Goal: Task Accomplishment & Management: Manage account settings

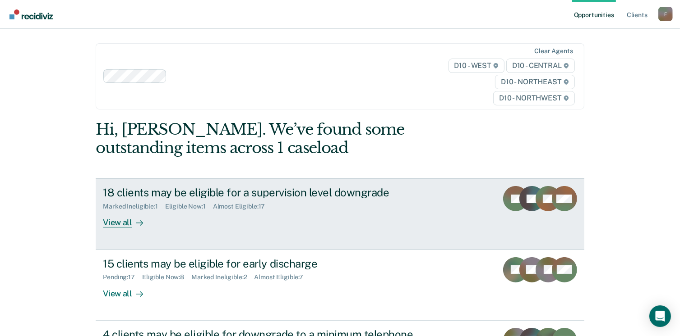
click at [144, 193] on div "18 clients may be eligible for a supervision level downgrade" at bounding box center [261, 192] width 317 height 13
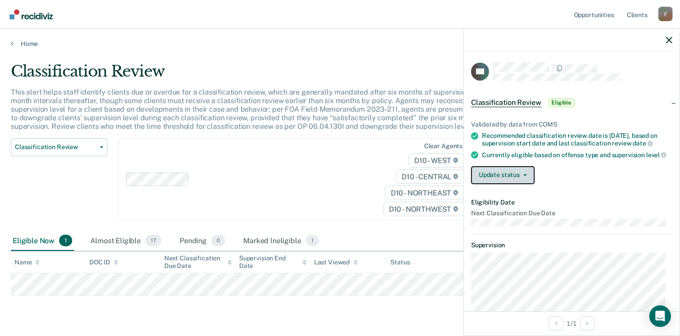
click at [522, 176] on span "button" at bounding box center [523, 176] width 7 height 2
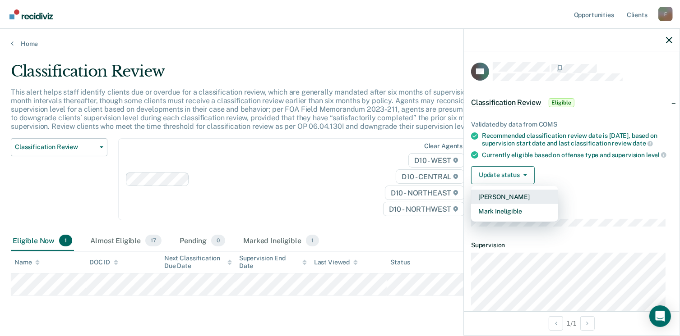
click at [511, 204] on button "[PERSON_NAME]" at bounding box center [514, 197] width 87 height 14
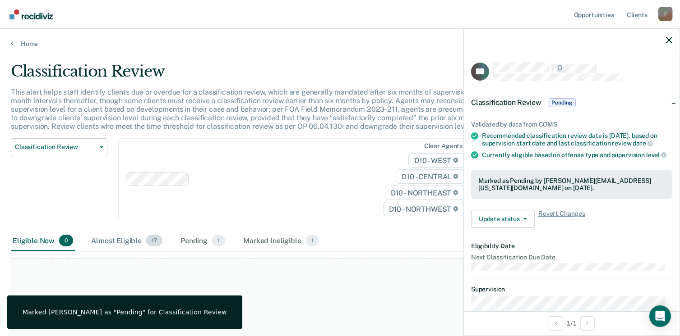
click at [154, 243] on span "17" at bounding box center [154, 241] width 16 height 12
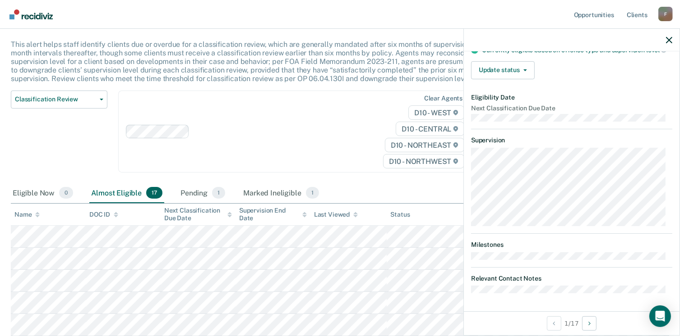
scroll to position [49, 0]
click at [526, 67] on button "Update status" at bounding box center [503, 70] width 64 height 18
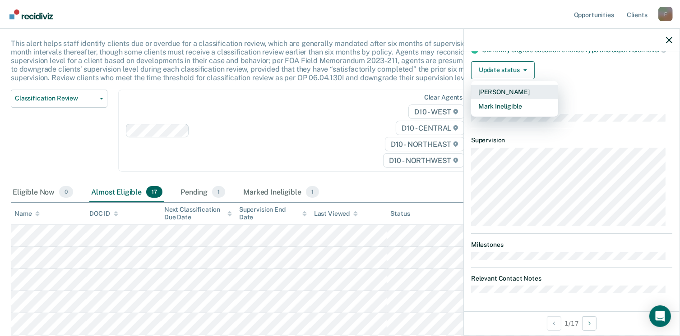
click at [515, 93] on button "[PERSON_NAME]" at bounding box center [514, 92] width 87 height 14
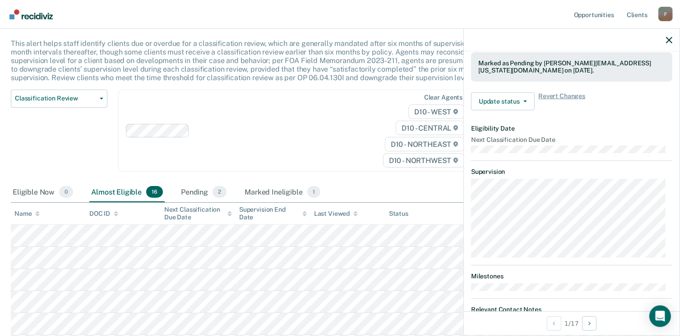
click at [89, 147] on div "Classification Review Classification Review Early Discharge Minimum Telephone R…" at bounding box center [59, 136] width 97 height 93
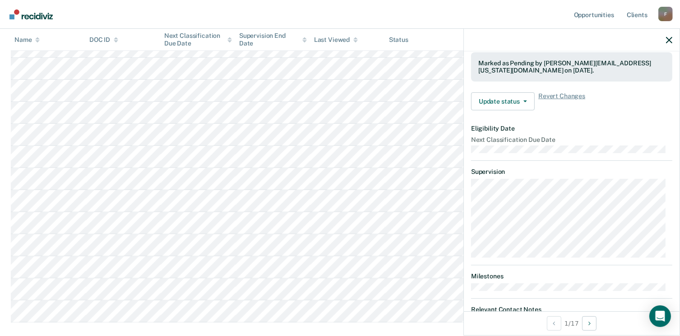
scroll to position [355, 0]
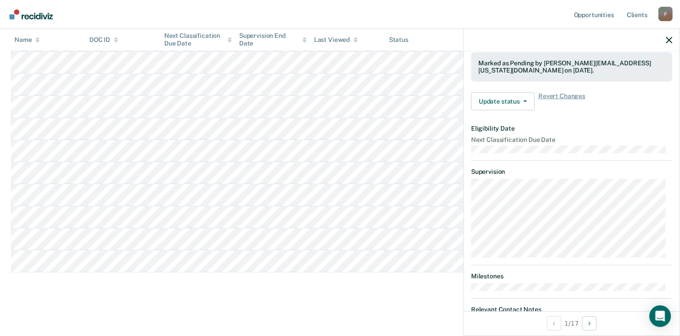
click at [37, 128] on tbody at bounding box center [340, 96] width 658 height 354
drag, startPoint x: 0, startPoint y: 337, endPoint x: 85, endPoint y: 34, distance: 314.7
click at [85, 34] on tr "Name DOC ID Next Classification Due Date Supervision End Date Last Viewed Statu…" at bounding box center [340, 40] width 658 height 22
click at [363, 325] on main "Classification Review This alert helps staff identify clients due or overdue fo…" at bounding box center [340, 14] width 680 height 642
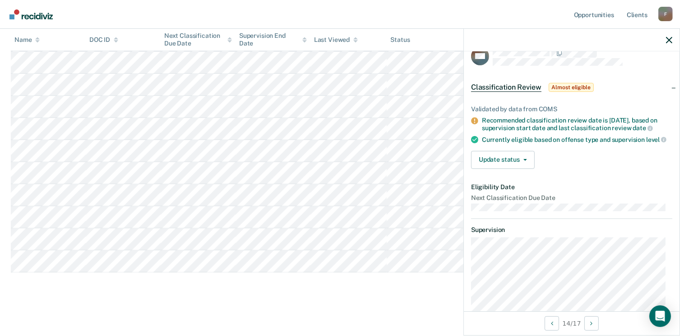
scroll to position [0, 0]
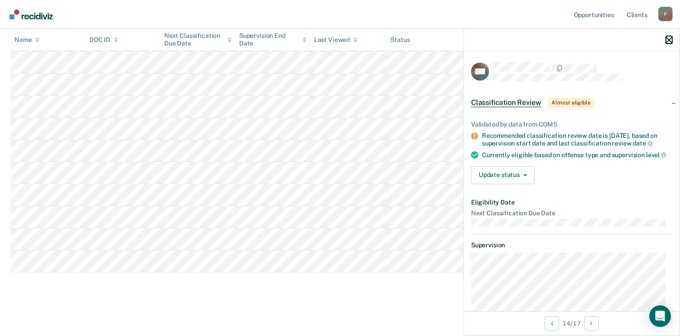
click at [668, 38] on icon "button" at bounding box center [669, 40] width 6 height 6
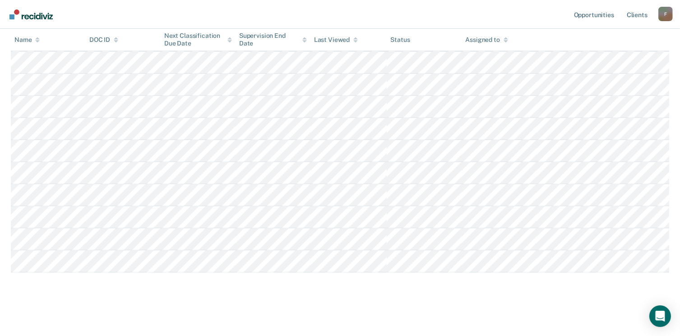
click at [519, 263] on tbody at bounding box center [340, 96] width 658 height 354
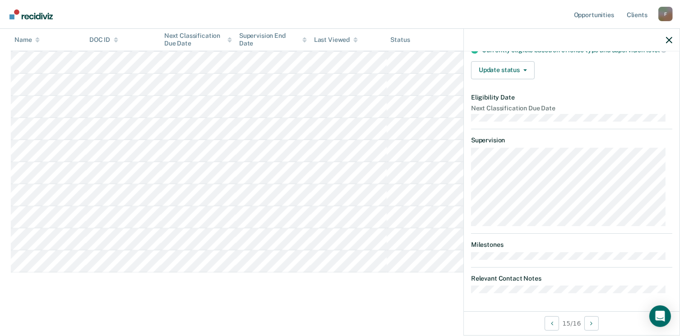
scroll to position [109, 0]
click at [665, 44] on div at bounding box center [572, 40] width 216 height 23
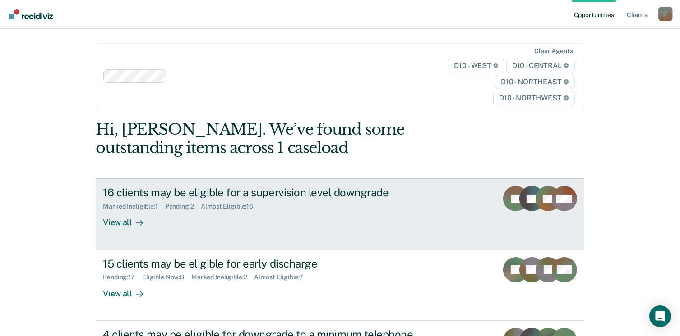
click at [148, 209] on div "Marked Ineligible : 1" at bounding box center [134, 207] width 62 height 8
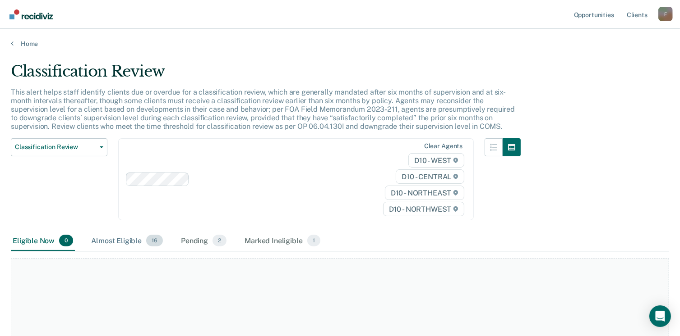
click at [155, 242] on span "16" at bounding box center [154, 241] width 17 height 12
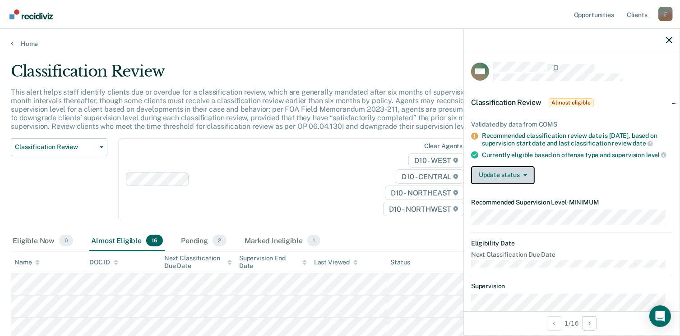
click at [523, 184] on button "Update status" at bounding box center [503, 175] width 64 height 18
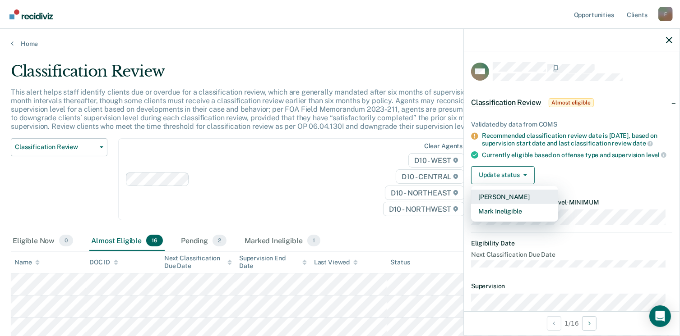
click at [507, 204] on button "[PERSON_NAME]" at bounding box center [514, 197] width 87 height 14
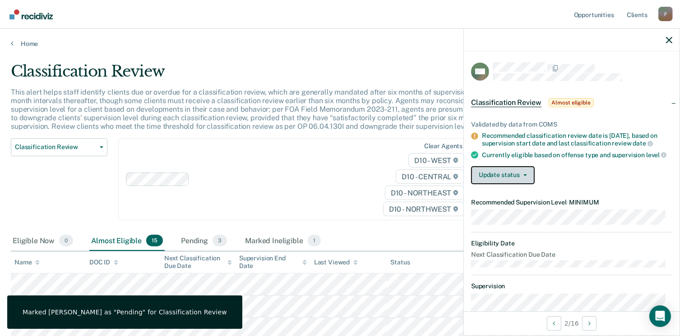
click at [520, 183] on button "Update status" at bounding box center [503, 175] width 64 height 18
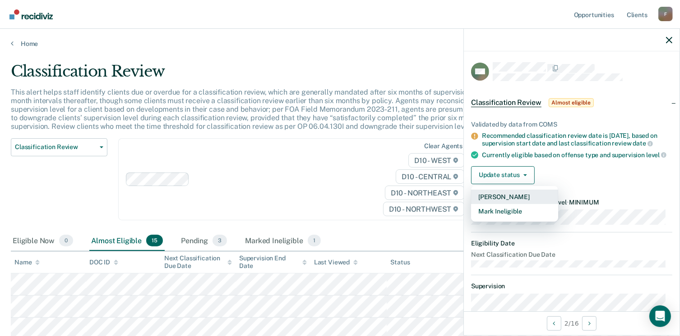
click at [503, 201] on button "[PERSON_NAME]" at bounding box center [514, 197] width 87 height 14
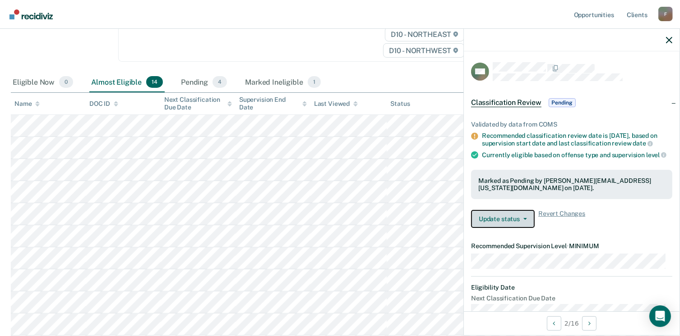
scroll to position [157, 0]
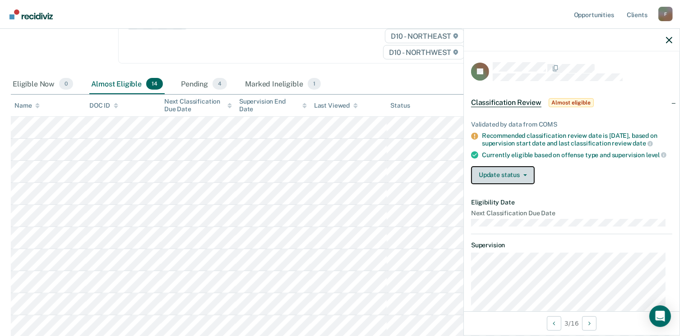
click at [527, 182] on button "Update status" at bounding box center [503, 175] width 64 height 18
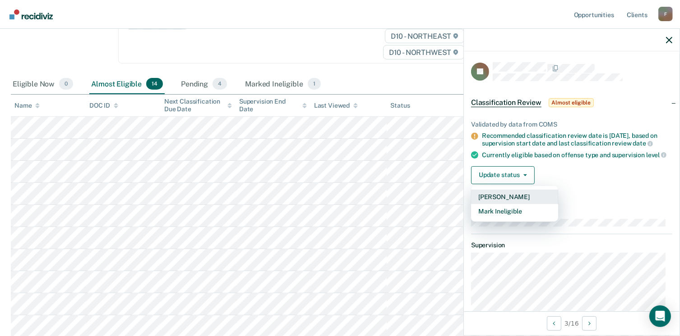
click at [501, 203] on button "[PERSON_NAME]" at bounding box center [514, 197] width 87 height 14
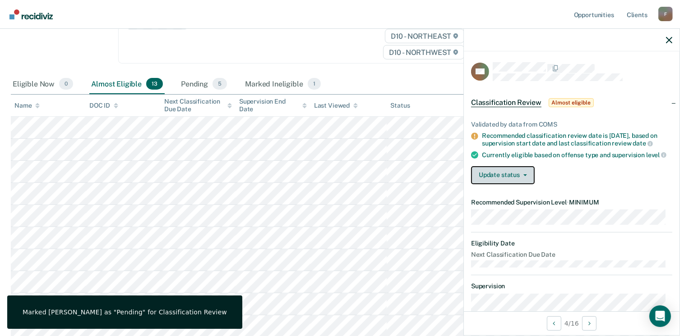
click at [526, 184] on button "Update status" at bounding box center [503, 175] width 64 height 18
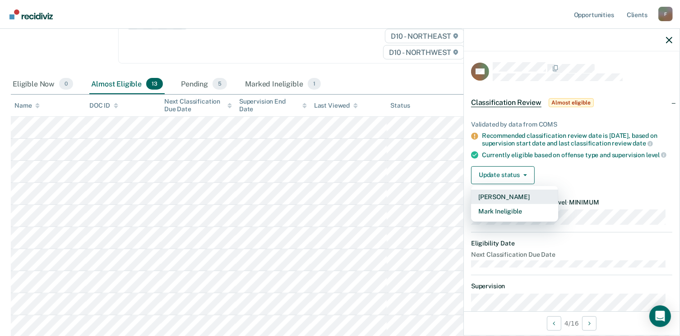
click at [501, 201] on button "[PERSON_NAME]" at bounding box center [514, 197] width 87 height 14
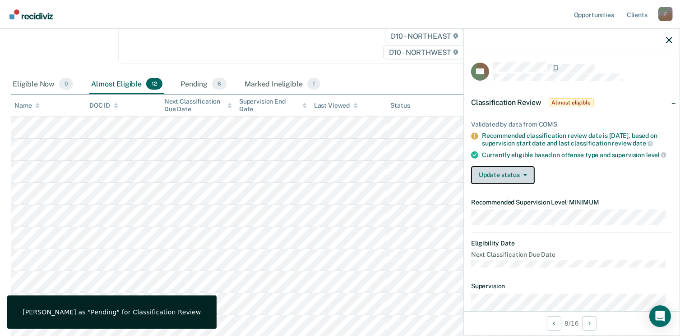
click at [527, 179] on button "Update status" at bounding box center [503, 175] width 64 height 18
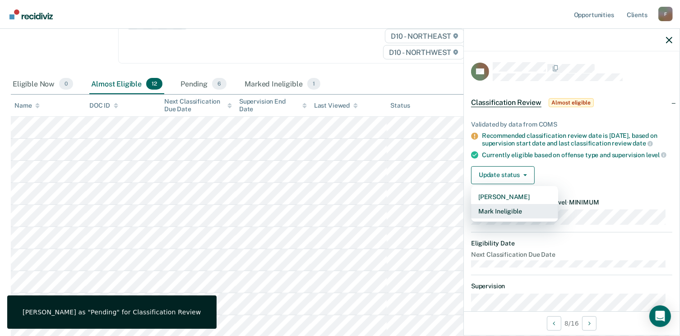
click at [507, 217] on button "Mark Ineligible" at bounding box center [514, 211] width 87 height 14
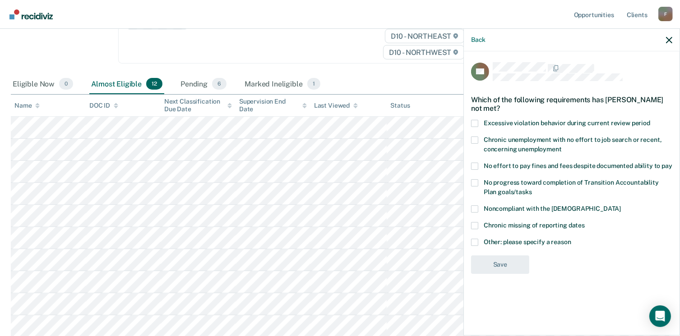
click at [476, 240] on span at bounding box center [474, 242] width 7 height 7
click at [571, 239] on input "Other: please specify a reason" at bounding box center [571, 239] width 0 height 0
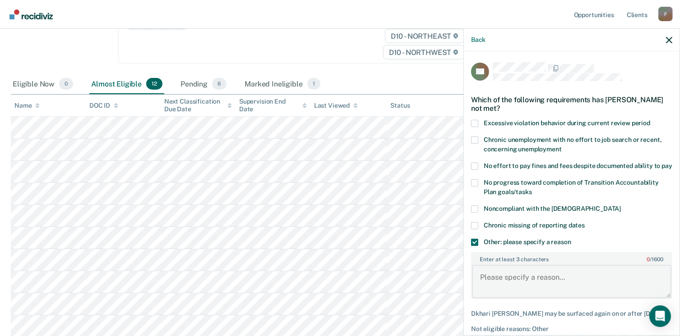
click at [493, 287] on textarea "Enter at least 3 characters 0 / 1600" at bounding box center [571, 281] width 199 height 33
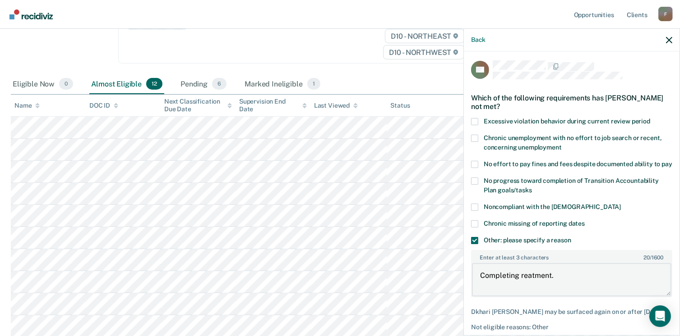
click at [519, 286] on textarea "Completing reatment." at bounding box center [571, 279] width 199 height 33
type textarea "Completing treatment."
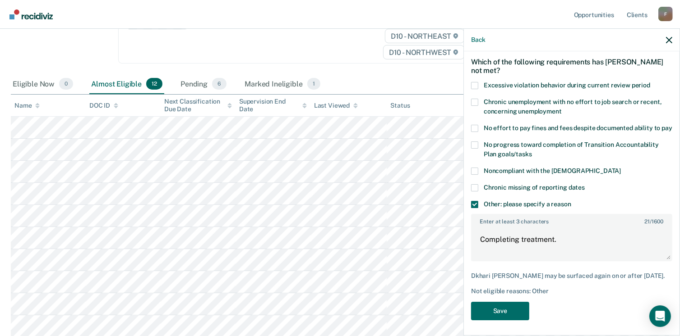
scroll to position [48, 0]
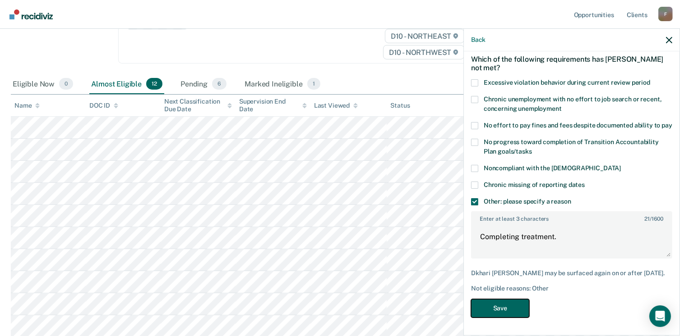
click at [502, 311] on button "Save" at bounding box center [500, 308] width 58 height 18
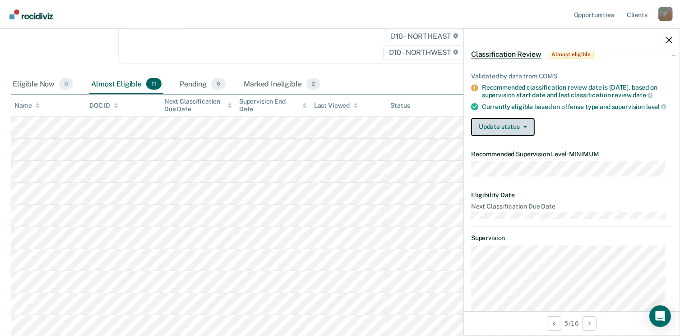
click at [525, 135] on button "Update status" at bounding box center [503, 127] width 64 height 18
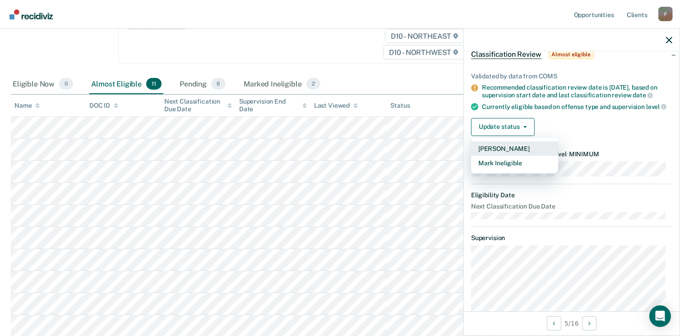
click at [505, 155] on button "[PERSON_NAME]" at bounding box center [514, 149] width 87 height 14
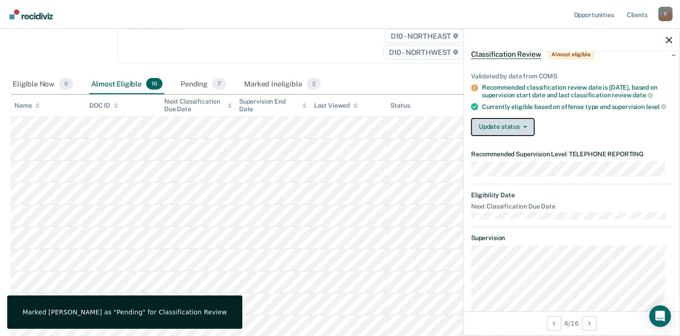
click at [527, 134] on button "Update status" at bounding box center [503, 127] width 64 height 18
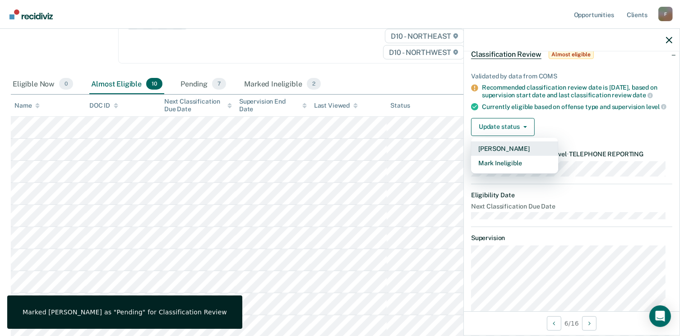
click at [483, 156] on button "[PERSON_NAME]" at bounding box center [514, 149] width 87 height 14
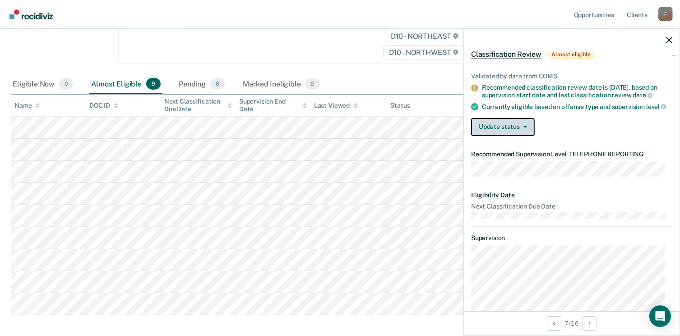
click at [520, 135] on button "Update status" at bounding box center [503, 127] width 64 height 18
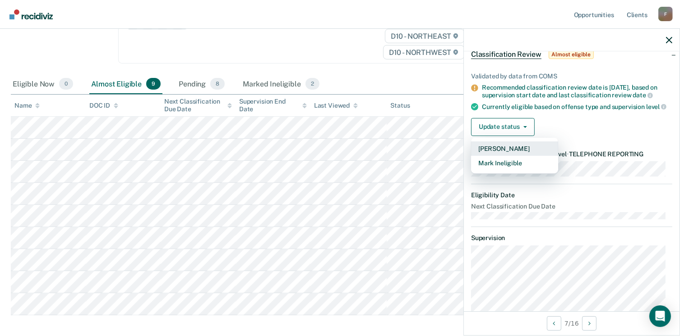
click at [491, 154] on button "[PERSON_NAME]" at bounding box center [514, 149] width 87 height 14
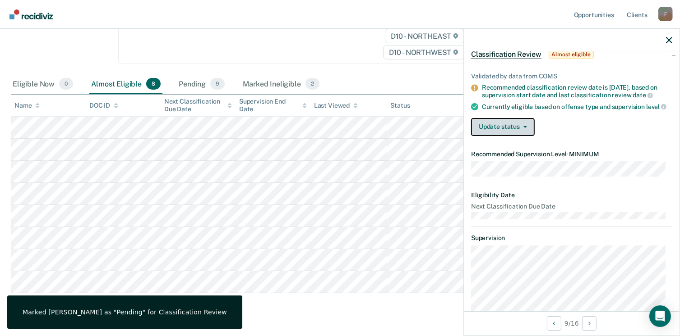
click at [529, 132] on button "Update status" at bounding box center [503, 127] width 64 height 18
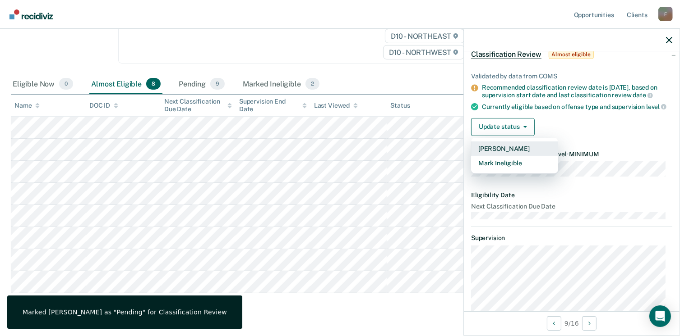
click at [505, 153] on button "[PERSON_NAME]" at bounding box center [514, 149] width 87 height 14
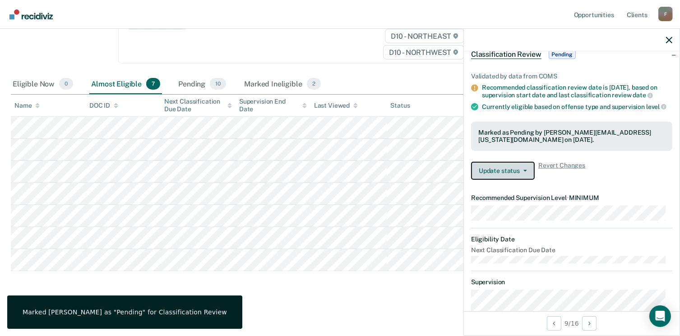
scroll to position [156, 0]
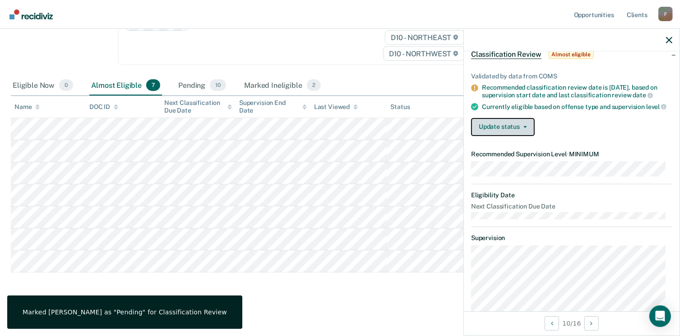
click at [523, 131] on button "Update status" at bounding box center [503, 127] width 64 height 18
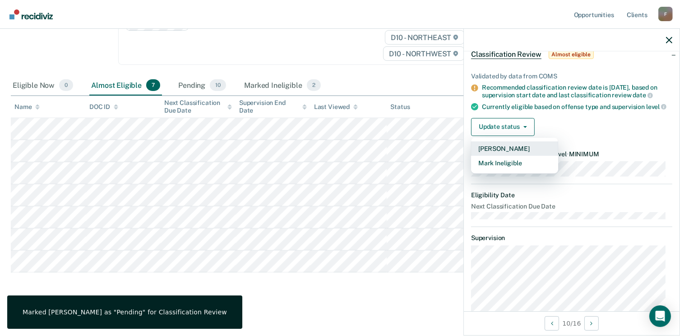
click at [493, 155] on button "[PERSON_NAME]" at bounding box center [514, 149] width 87 height 14
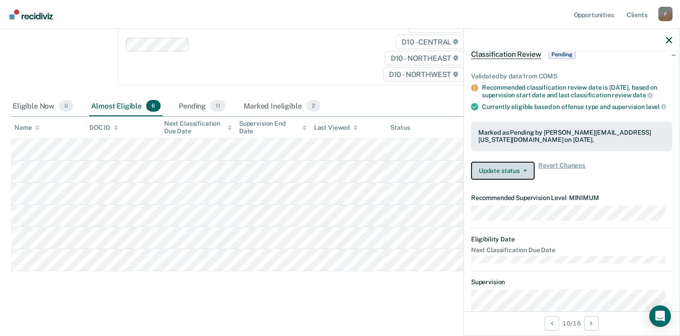
scroll to position [134, 0]
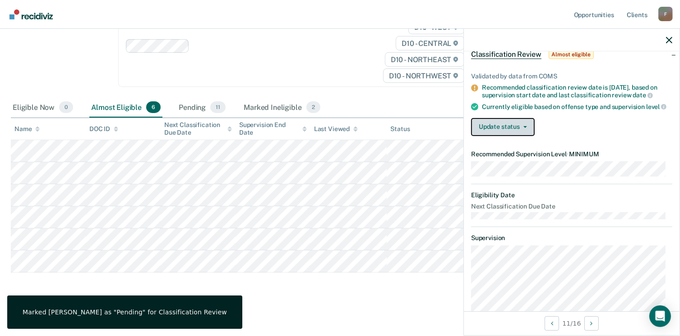
click at [528, 136] on button "Update status" at bounding box center [503, 127] width 64 height 18
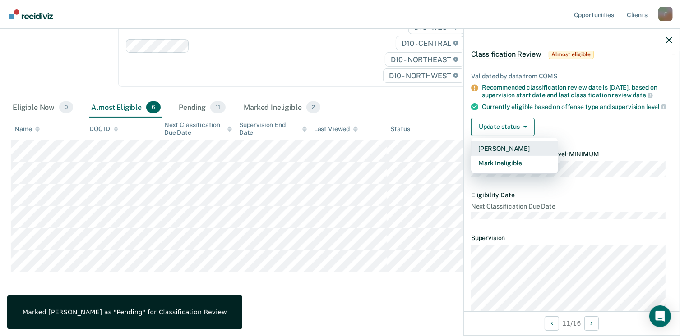
click at [509, 154] on button "[PERSON_NAME]" at bounding box center [514, 149] width 87 height 14
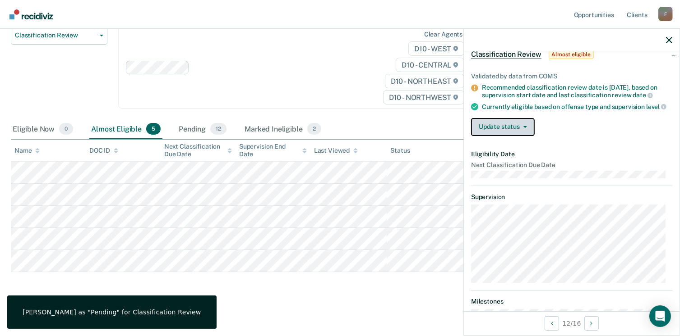
click at [525, 130] on button "Update status" at bounding box center [503, 127] width 64 height 18
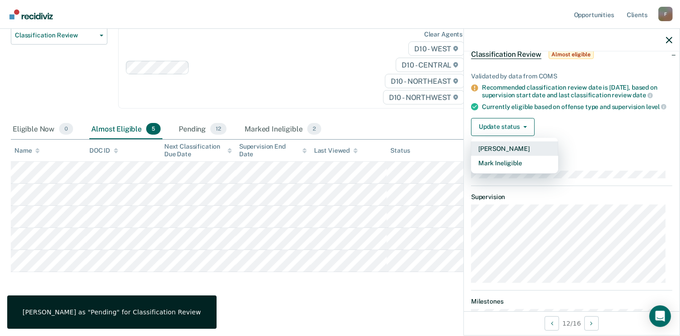
click at [499, 155] on button "[PERSON_NAME]" at bounding box center [514, 149] width 87 height 14
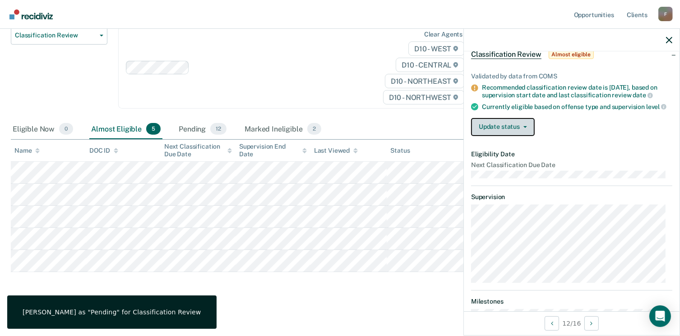
scroll to position [89, 0]
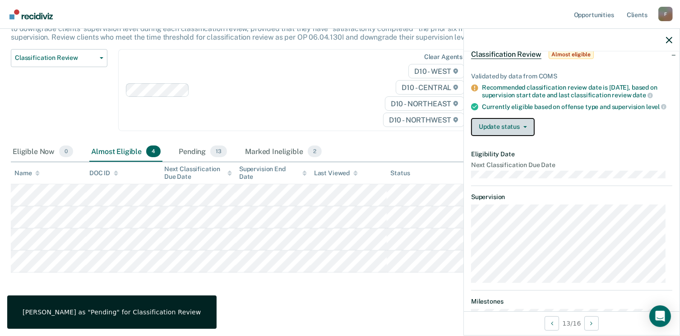
click at [527, 133] on button "Update status" at bounding box center [503, 127] width 64 height 18
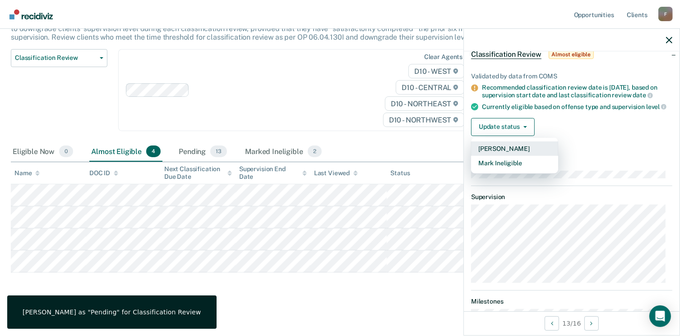
click at [506, 154] on button "[PERSON_NAME]" at bounding box center [514, 149] width 87 height 14
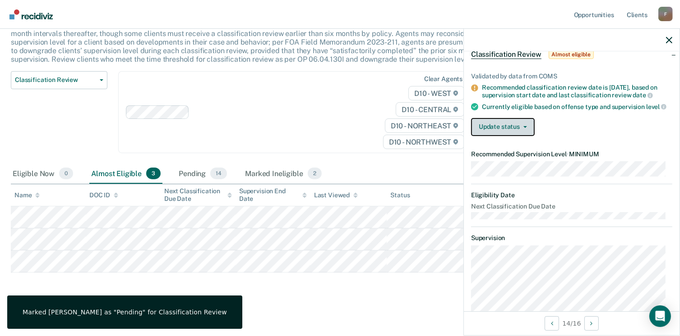
click at [526, 130] on button "Update status" at bounding box center [503, 127] width 64 height 18
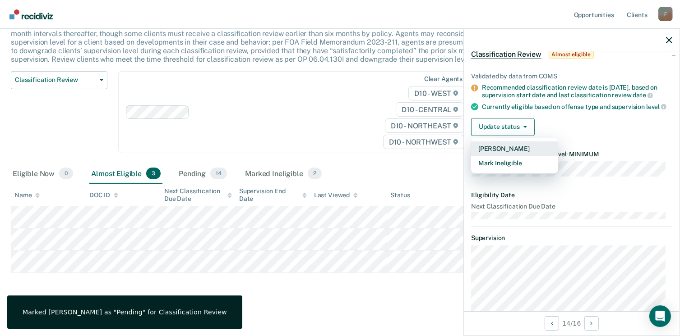
click at [498, 156] on button "[PERSON_NAME]" at bounding box center [514, 149] width 87 height 14
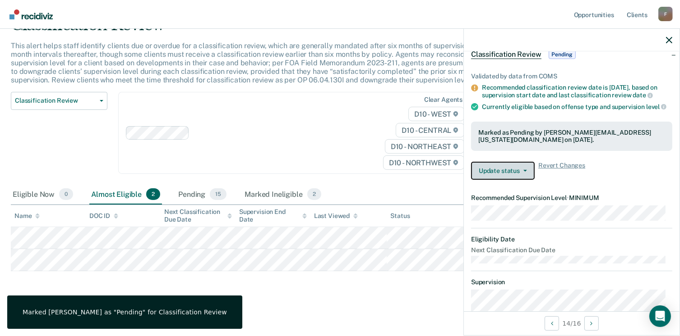
scroll to position [45, 0]
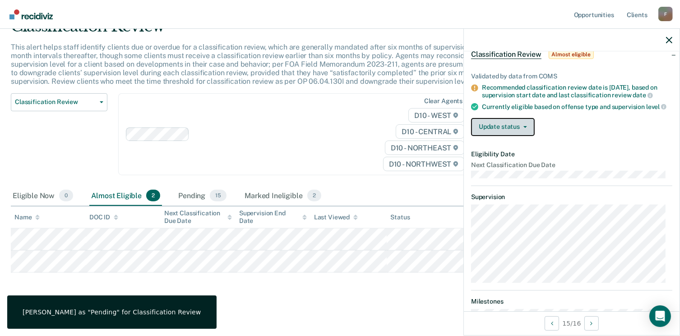
click at [524, 128] on icon "button" at bounding box center [525, 127] width 4 height 2
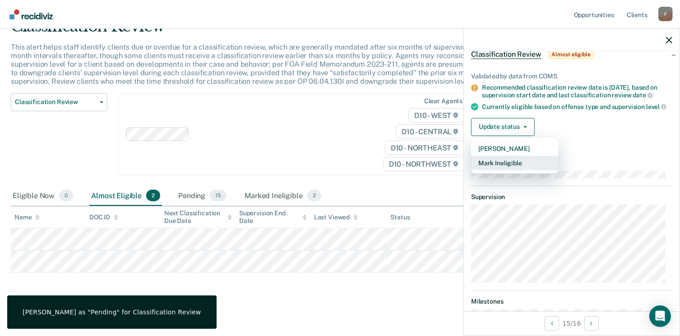
click at [498, 168] on button "Mark Ineligible" at bounding box center [514, 163] width 87 height 14
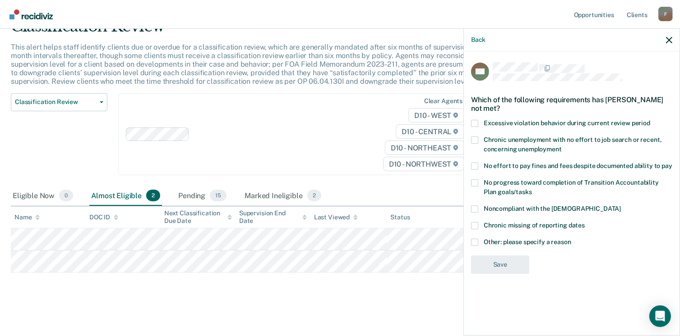
click at [480, 241] on label "Other: please specify a reason" at bounding box center [571, 243] width 201 height 9
click at [571, 239] on input "Other: please specify a reason" at bounding box center [571, 239] width 0 height 0
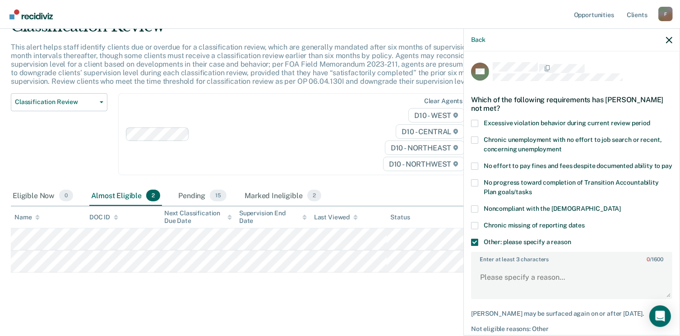
click at [476, 163] on span at bounding box center [474, 166] width 7 height 7
click at [672, 163] on input "No effort to pay fines and fees despite documented ability to pay" at bounding box center [672, 163] width 0 height 0
click at [474, 246] on span at bounding box center [474, 242] width 7 height 7
click at [571, 239] on input "Other: please specify a reason" at bounding box center [571, 239] width 0 height 0
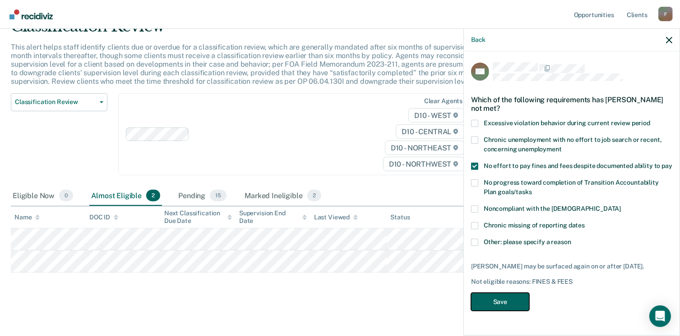
click at [516, 309] on button "Save" at bounding box center [500, 302] width 58 height 18
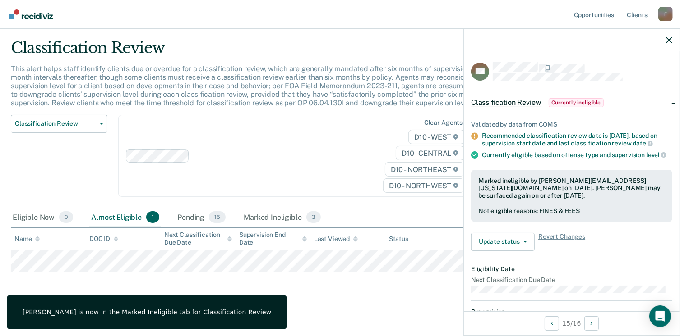
click at [96, 247] on th "DOC ID" at bounding box center [123, 239] width 75 height 22
click at [94, 247] on th "DOC ID" at bounding box center [123, 239] width 75 height 22
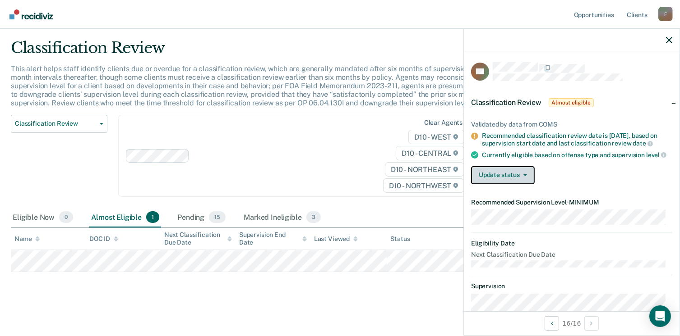
click at [525, 176] on icon "button" at bounding box center [525, 176] width 4 height 2
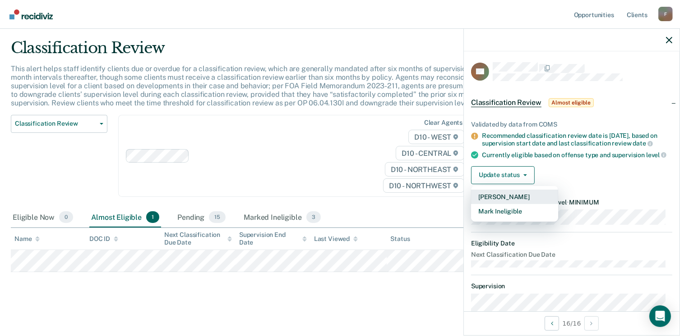
click at [508, 203] on button "[PERSON_NAME]" at bounding box center [514, 197] width 87 height 14
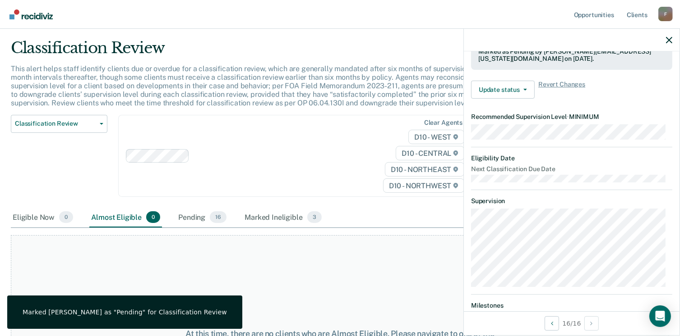
scroll to position [150, 0]
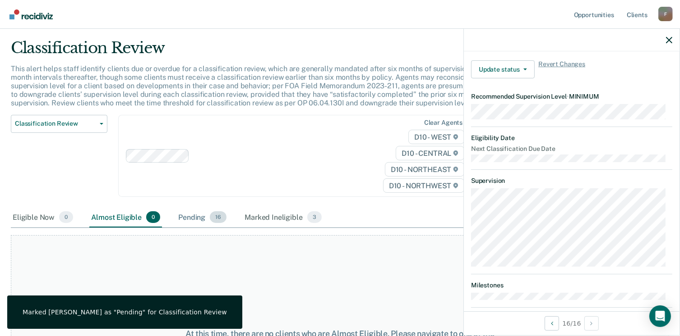
click at [215, 213] on span "16" at bounding box center [218, 218] width 17 height 12
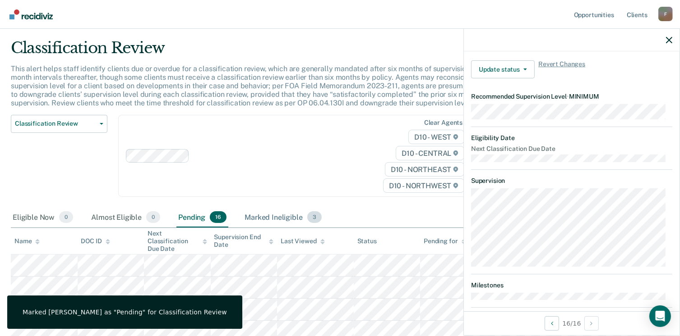
click at [253, 216] on div "Marked Ineligible 3" at bounding box center [283, 218] width 81 height 20
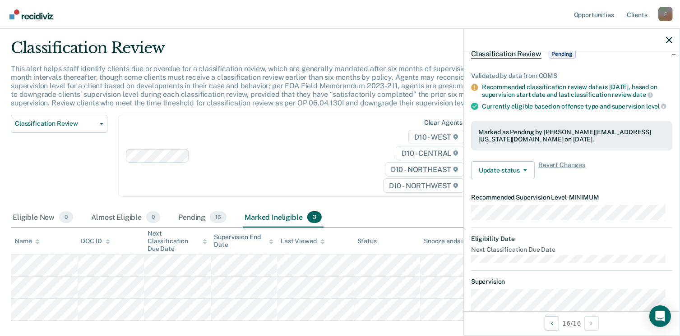
scroll to position [0, 0]
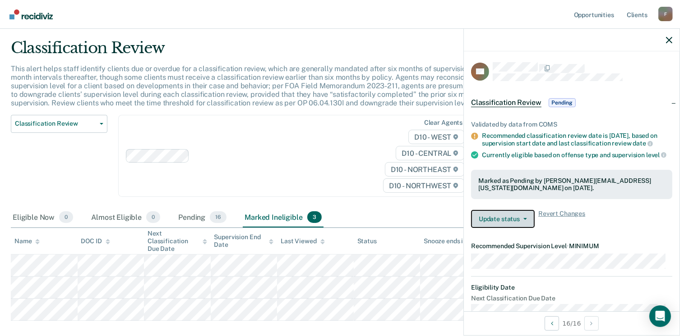
click at [525, 220] on icon "button" at bounding box center [525, 219] width 4 height 2
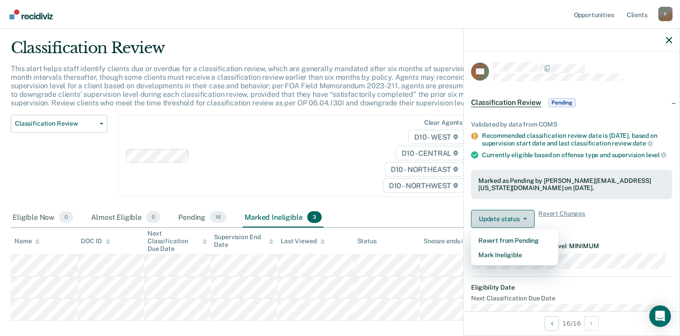
click at [512, 225] on button "Update status" at bounding box center [503, 219] width 64 height 18
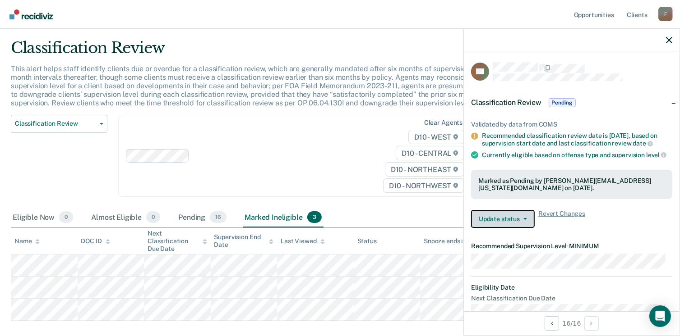
click at [527, 223] on button "Update status" at bounding box center [503, 219] width 64 height 18
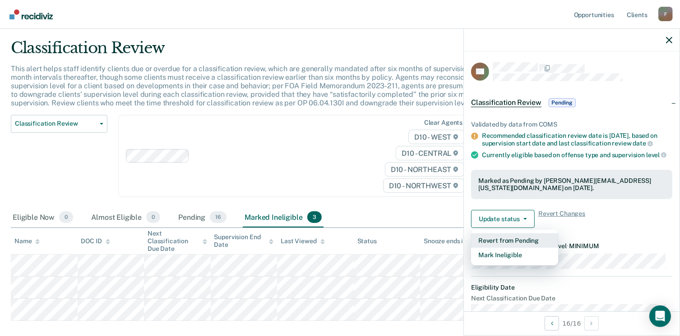
click at [507, 246] on button "Revert from Pending" at bounding box center [514, 241] width 87 height 14
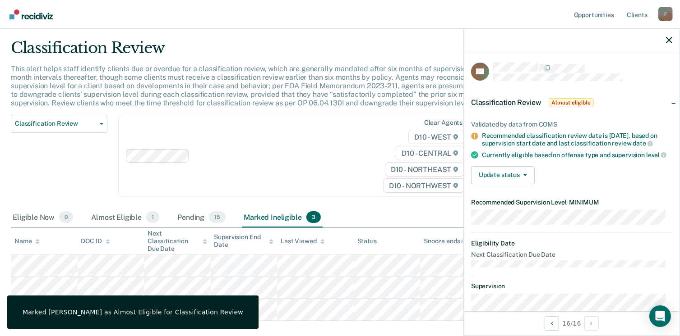
click at [110, 314] on div "Marked [PERSON_NAME] as Almost Eligible for Classification Review" at bounding box center [133, 313] width 221 height 8
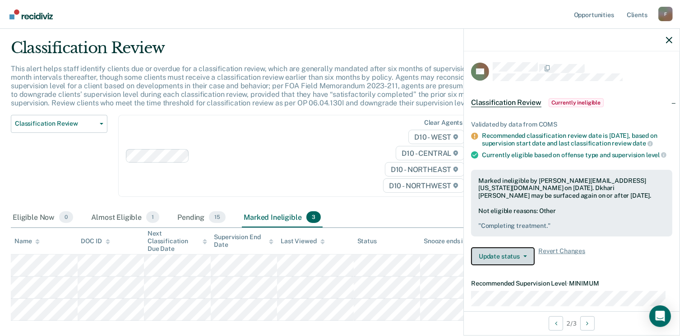
click at [527, 262] on button "Update status" at bounding box center [503, 257] width 64 height 18
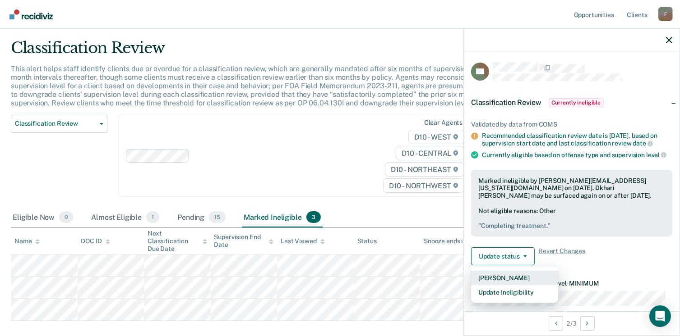
click at [507, 285] on button "[PERSON_NAME]" at bounding box center [514, 278] width 87 height 14
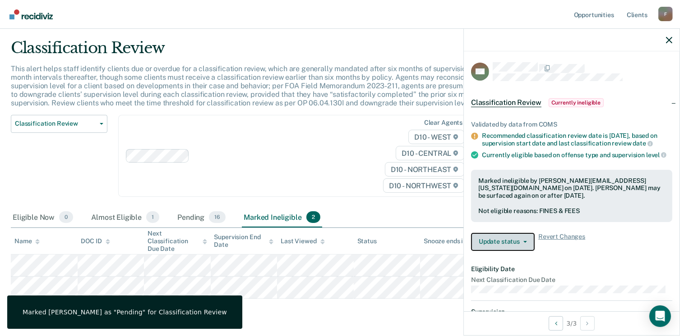
click at [523, 249] on button "Update status" at bounding box center [503, 242] width 64 height 18
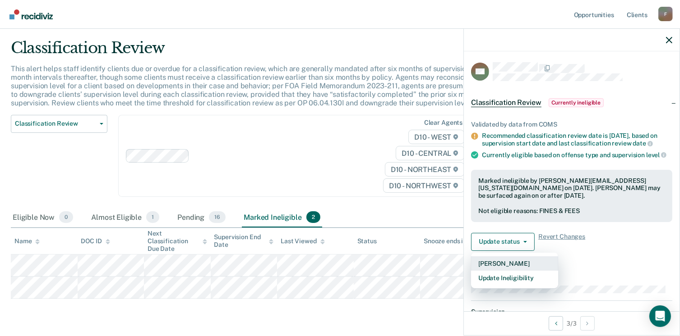
click at [497, 269] on button "[PERSON_NAME]" at bounding box center [514, 264] width 87 height 14
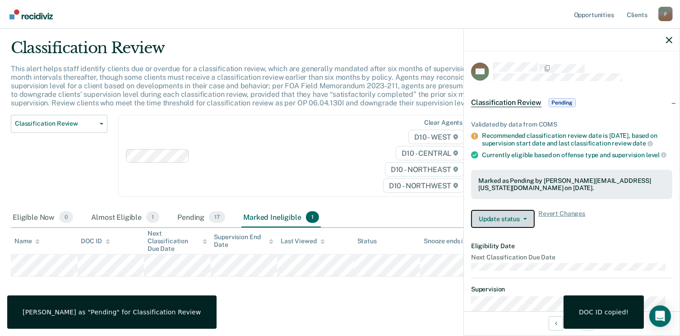
click at [526, 228] on button "Update status" at bounding box center [503, 219] width 64 height 18
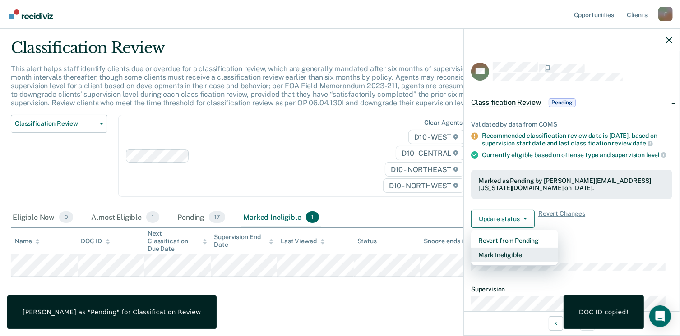
click at [500, 260] on button "Mark Ineligible" at bounding box center [514, 255] width 87 height 14
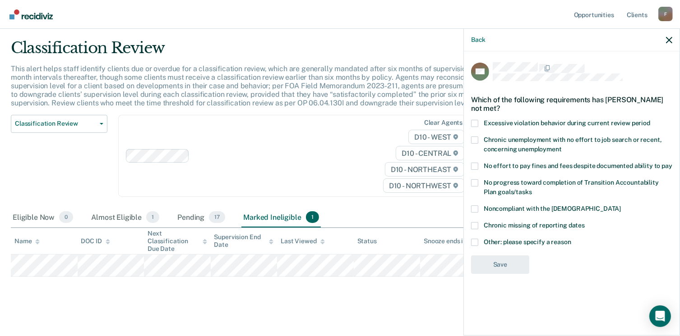
click at [472, 246] on label "Other: please specify a reason" at bounding box center [571, 243] width 201 height 9
click at [571, 239] on input "Other: please specify a reason" at bounding box center [571, 239] width 0 height 0
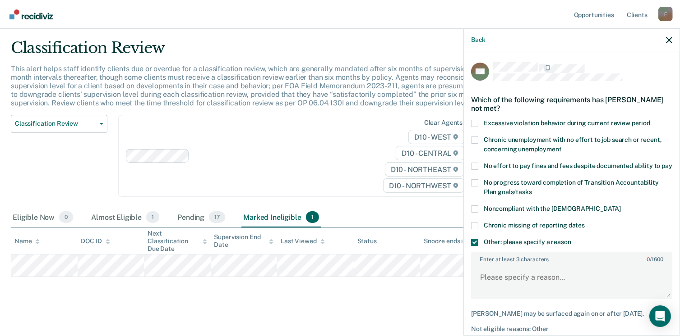
click at [477, 169] on span at bounding box center [474, 166] width 7 height 7
click at [672, 163] on input "No effort to pay fines and fees despite documented ability to pay" at bounding box center [672, 163] width 0 height 0
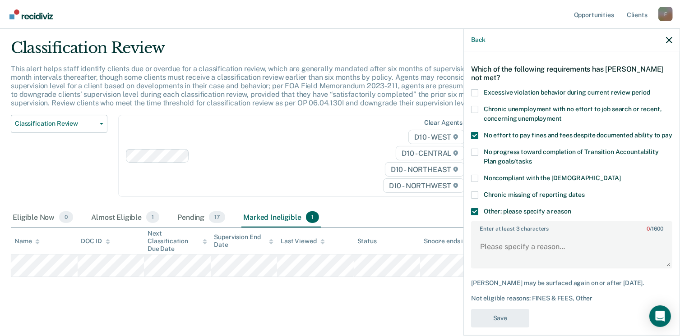
click at [473, 216] on span at bounding box center [474, 211] width 7 height 7
click at [571, 208] on input "Other: please specify a reason" at bounding box center [571, 208] width 0 height 0
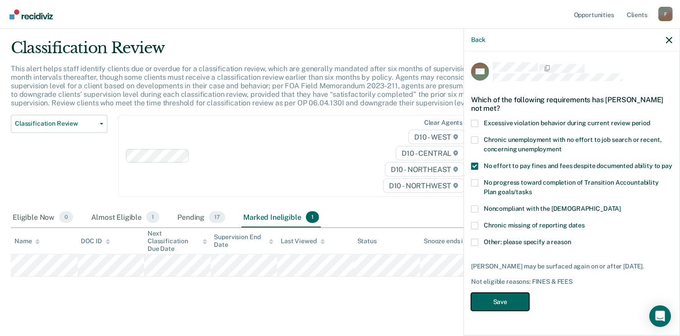
click at [506, 308] on button "Save" at bounding box center [500, 302] width 58 height 18
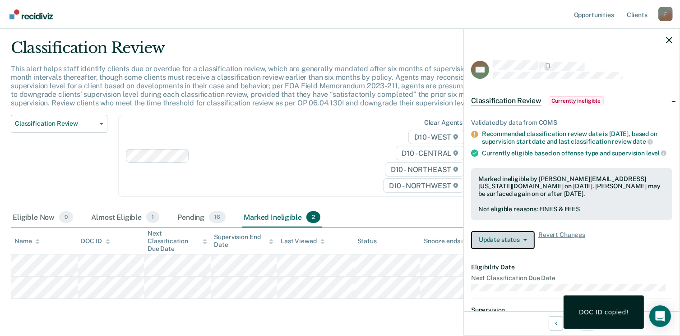
click at [525, 241] on icon "button" at bounding box center [525, 240] width 4 height 2
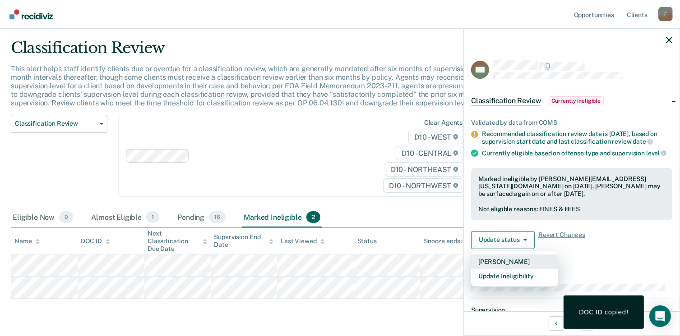
click at [514, 267] on button "[PERSON_NAME]" at bounding box center [514, 262] width 87 height 14
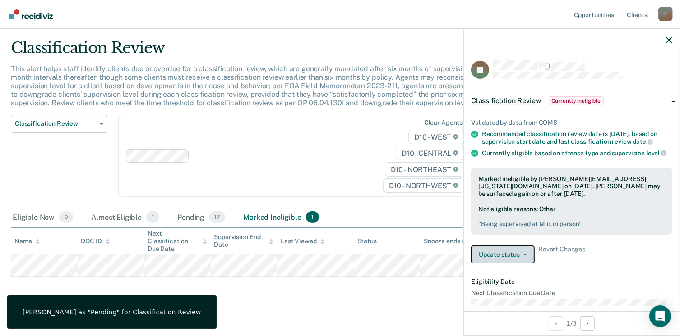
click at [524, 256] on icon "button" at bounding box center [525, 255] width 4 height 2
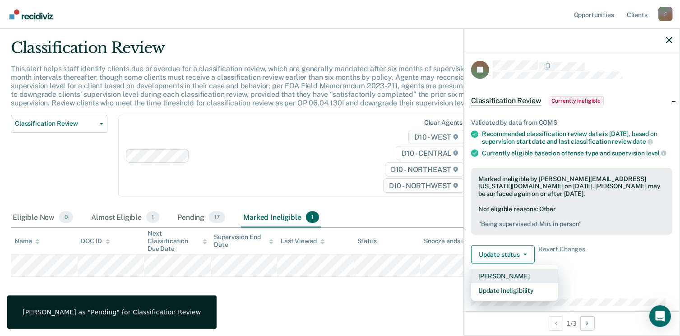
click at [507, 281] on button "[PERSON_NAME]" at bounding box center [514, 276] width 87 height 14
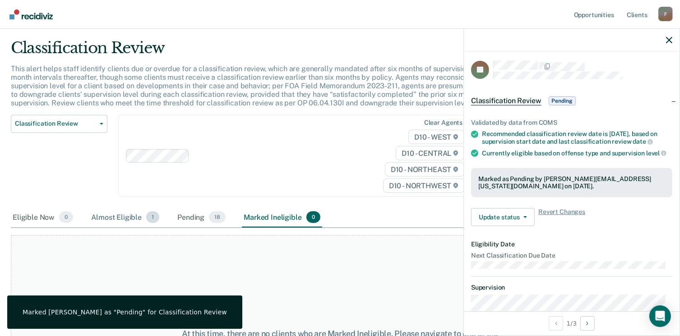
click at [128, 218] on div "Almost Eligible 1" at bounding box center [125, 218] width 72 height 20
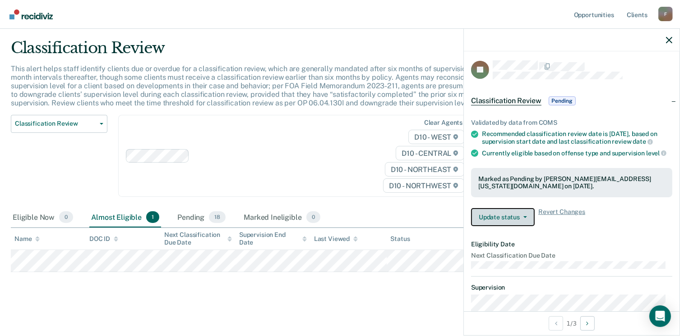
click at [526, 221] on button "Update status" at bounding box center [503, 217] width 64 height 18
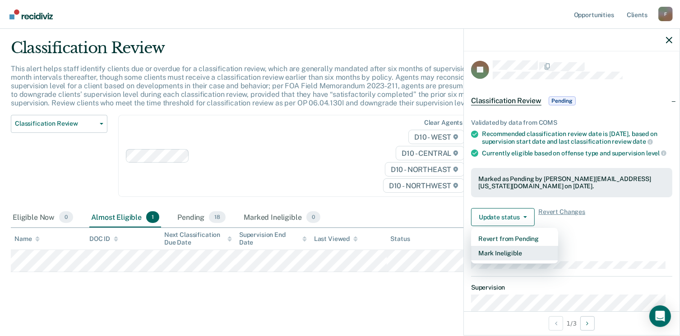
click at [498, 258] on button "Mark Ineligible" at bounding box center [514, 253] width 87 height 14
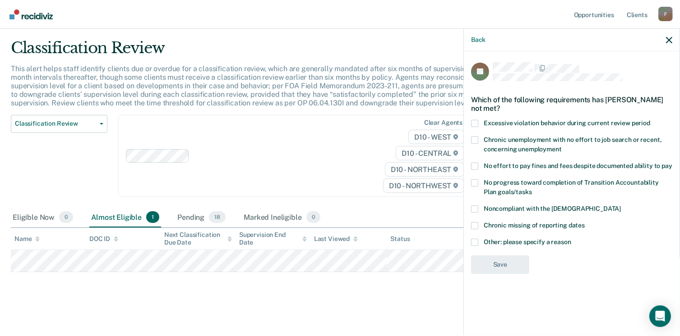
scroll to position [0, 0]
click at [477, 244] on span at bounding box center [474, 242] width 7 height 7
click at [571, 239] on input "Other: please specify a reason" at bounding box center [571, 239] width 0 height 0
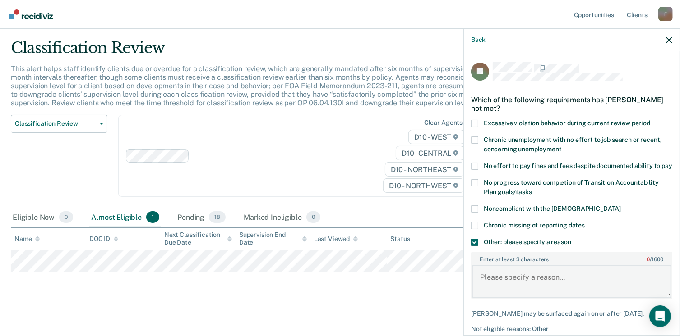
click at [487, 286] on textarea "Enter at least 3 characters 0 / 1600" at bounding box center [571, 281] width 199 height 33
type textarea "completing treatment"
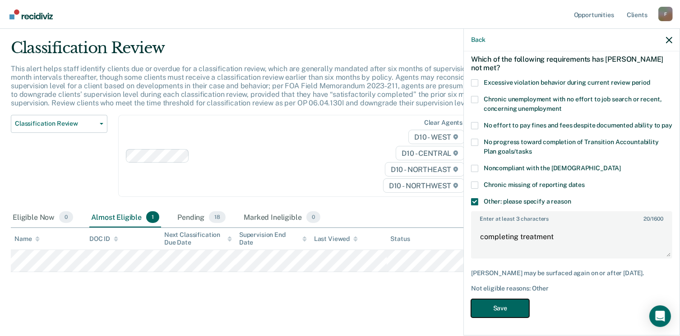
click at [505, 307] on button "Save" at bounding box center [500, 308] width 58 height 18
